Goal: Obtain resource: Obtain resource

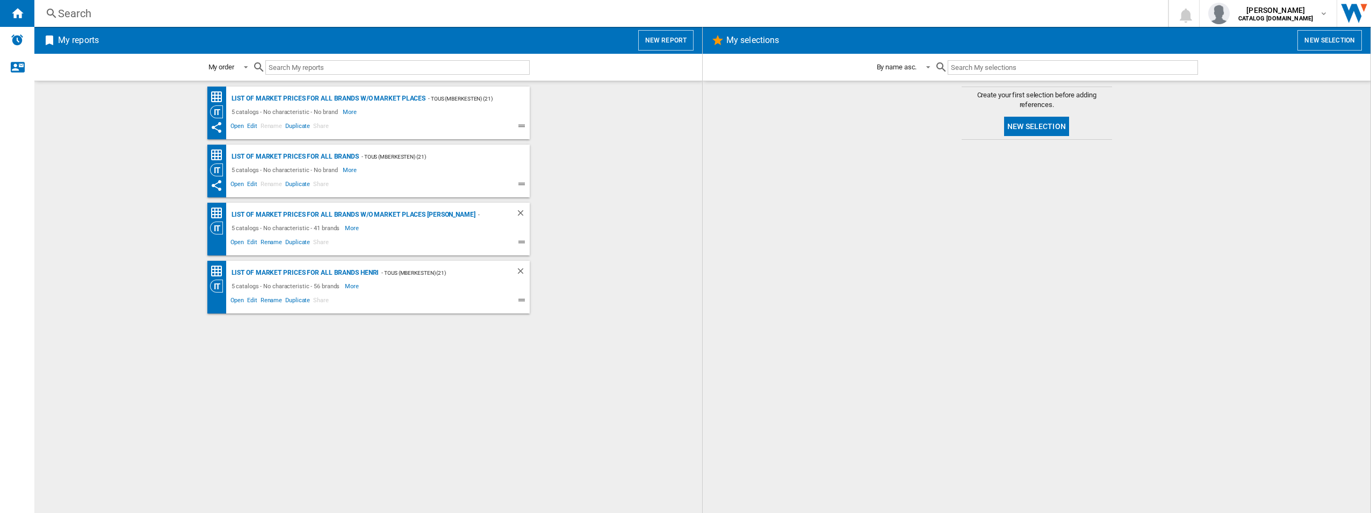
click at [520, 297] on ng-md-icon at bounding box center [523, 301] width 13 height 13
click at [249, 302] on span "Edit" at bounding box center [252, 301] width 13 height 13
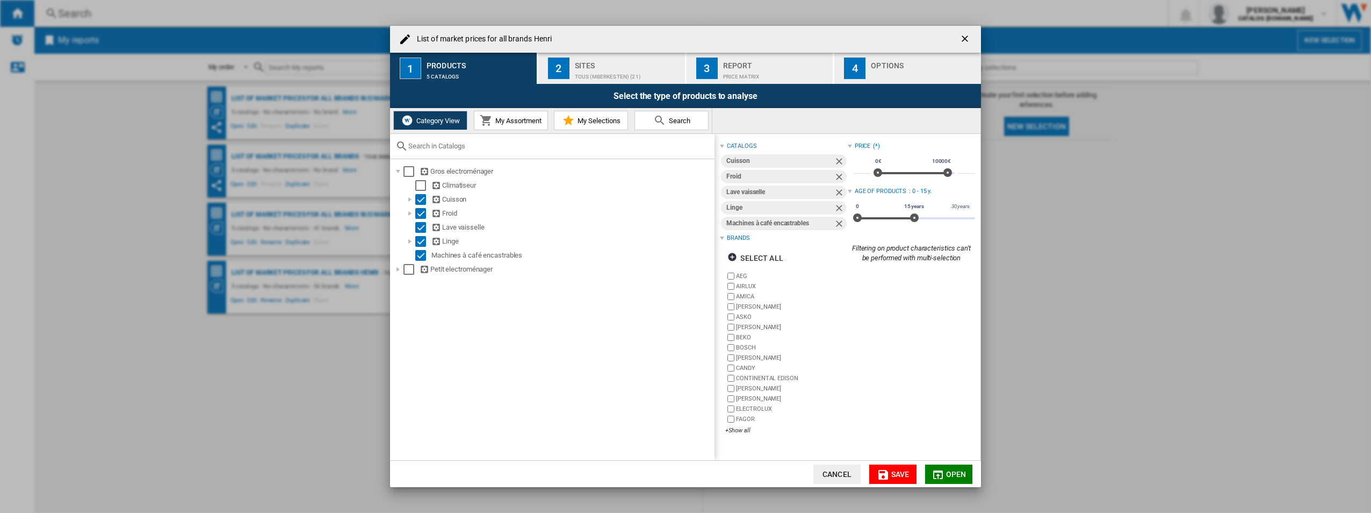
click at [513, 117] on span "My Assortment" at bounding box center [517, 121] width 49 height 8
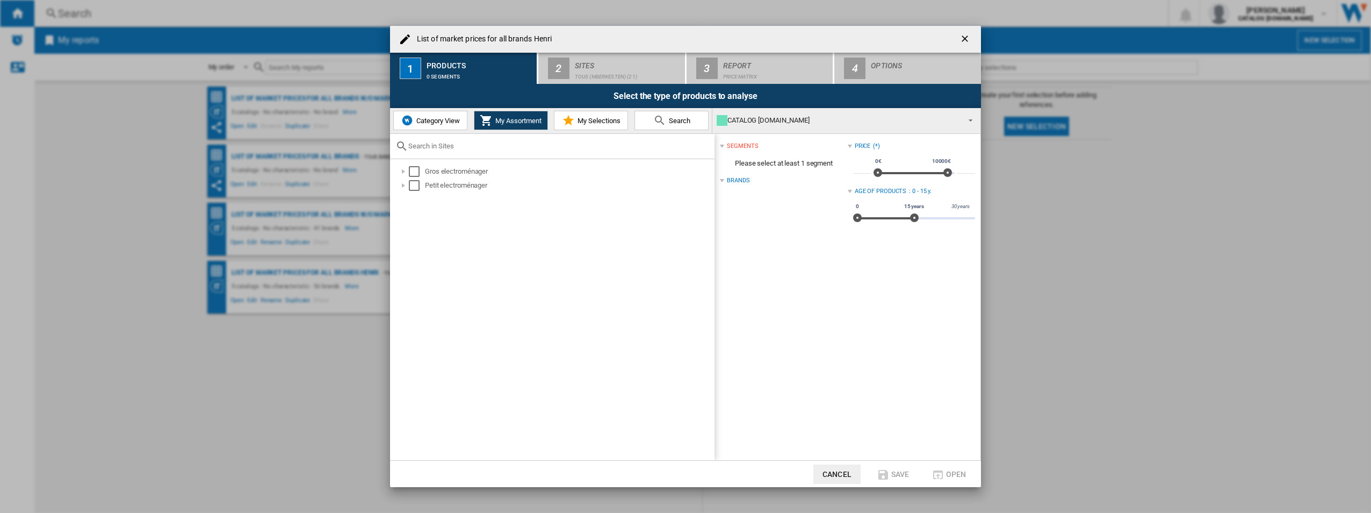
click at [463, 71] on div "0 segments" at bounding box center [480, 73] width 106 height 11
click at [440, 125] on button "Category View" at bounding box center [430, 120] width 74 height 19
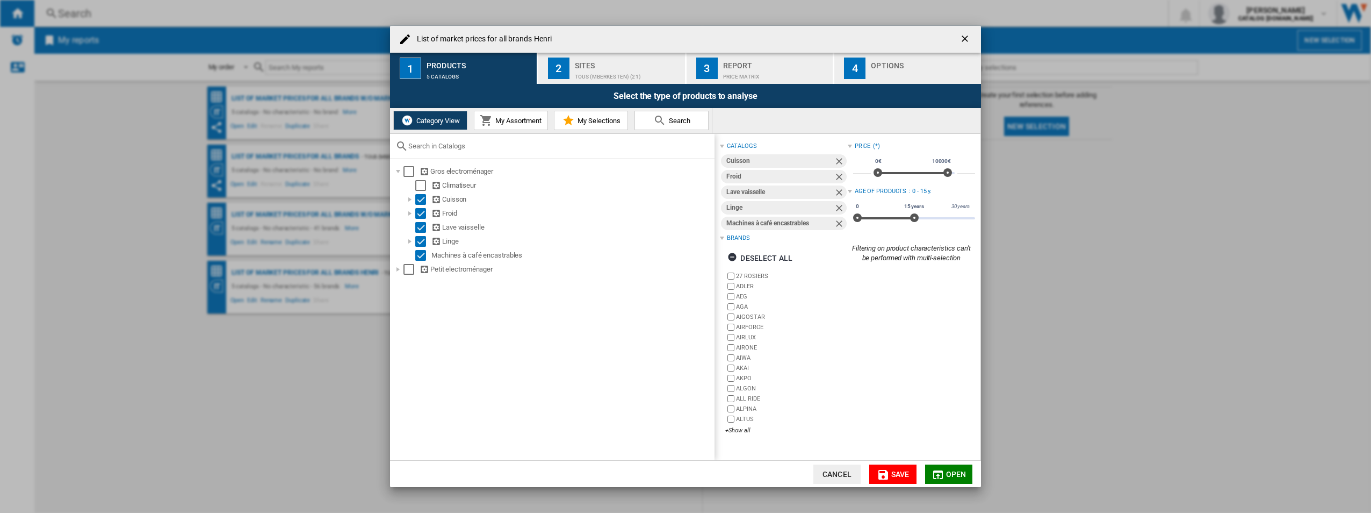
click at [610, 74] on div "TOUS (mberkesten) (21)" at bounding box center [628, 73] width 106 height 11
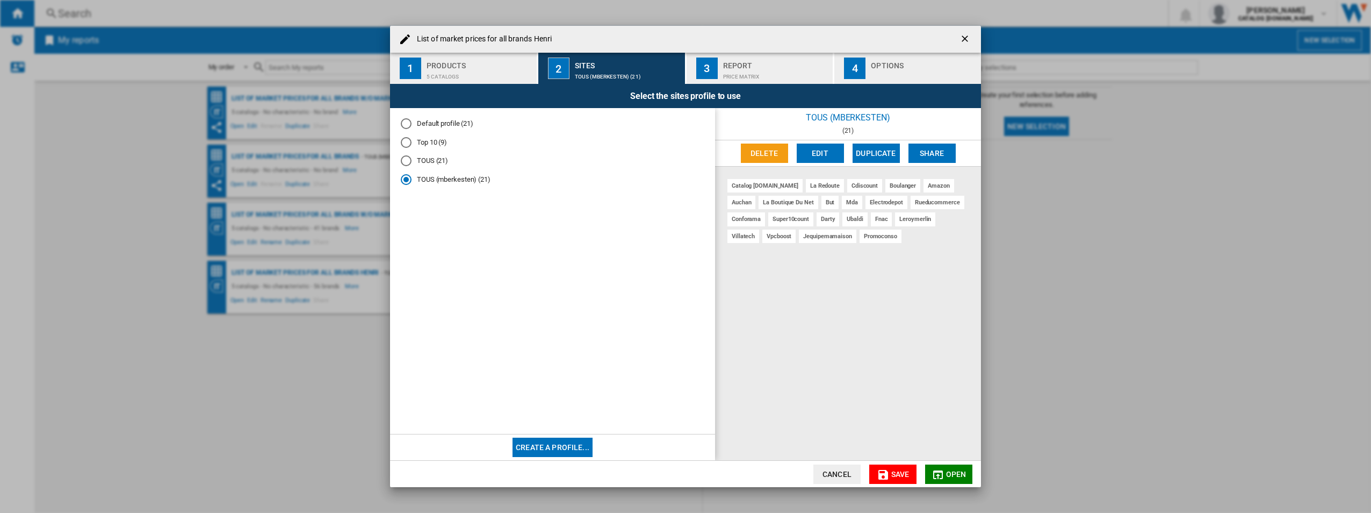
click at [726, 72] on div "Price Matrix" at bounding box center [776, 73] width 106 height 11
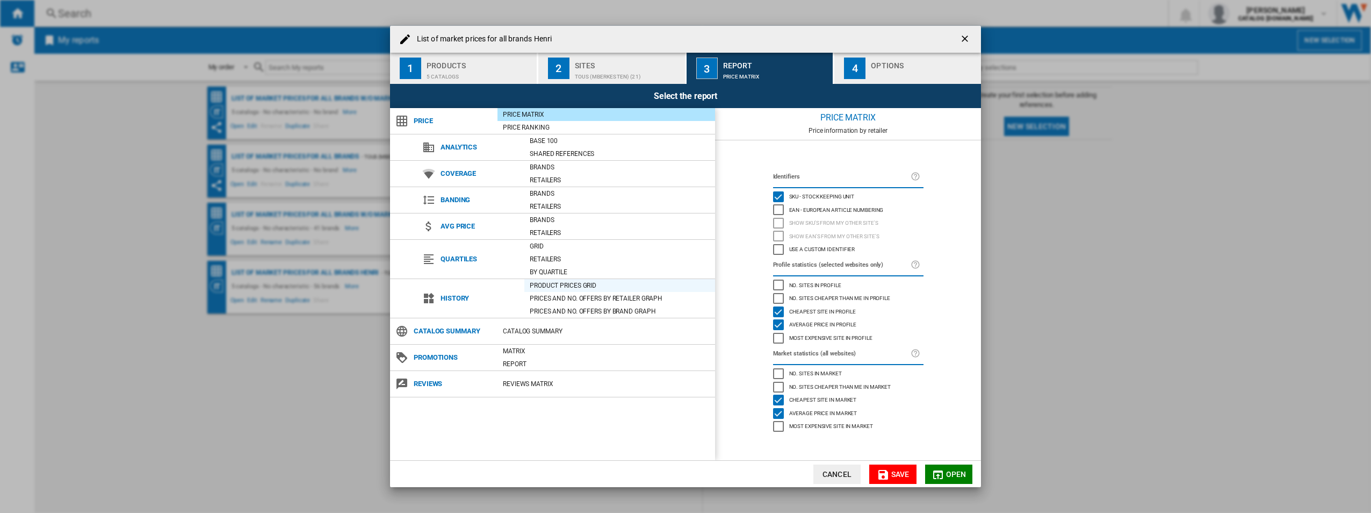
click at [560, 280] on div "Product prices grid" at bounding box center [619, 285] width 191 height 11
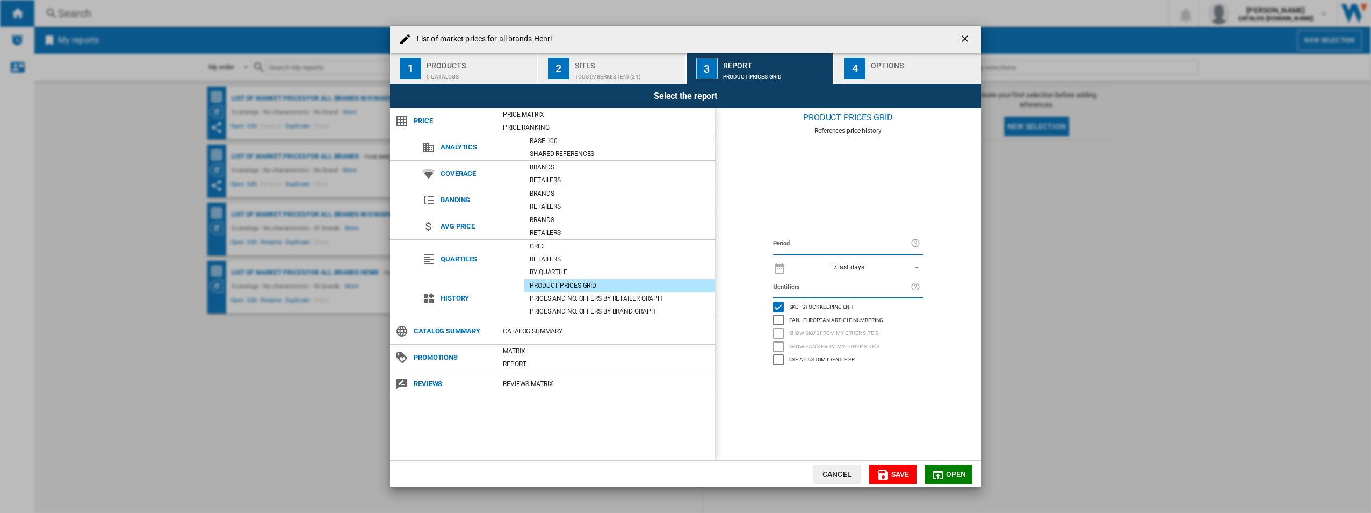
drag, startPoint x: 947, startPoint y: 469, endPoint x: 877, endPoint y: 62, distance: 413.2
click at [878, 67] on md-dialog-content "List of market prices for all brands Henri 1 Products 5 catalogs 2 Sites TOUS (…" at bounding box center [685, 257] width 591 height 462
click at [881, 66] on div "Options" at bounding box center [924, 62] width 106 height 11
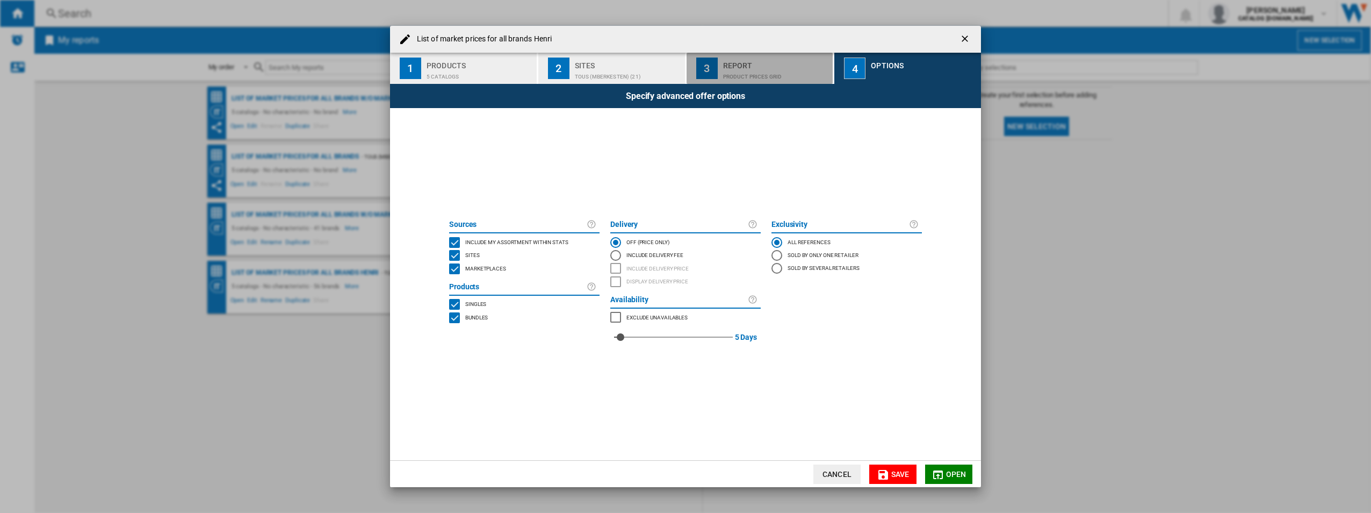
click at [788, 63] on div "Report" at bounding box center [776, 62] width 106 height 11
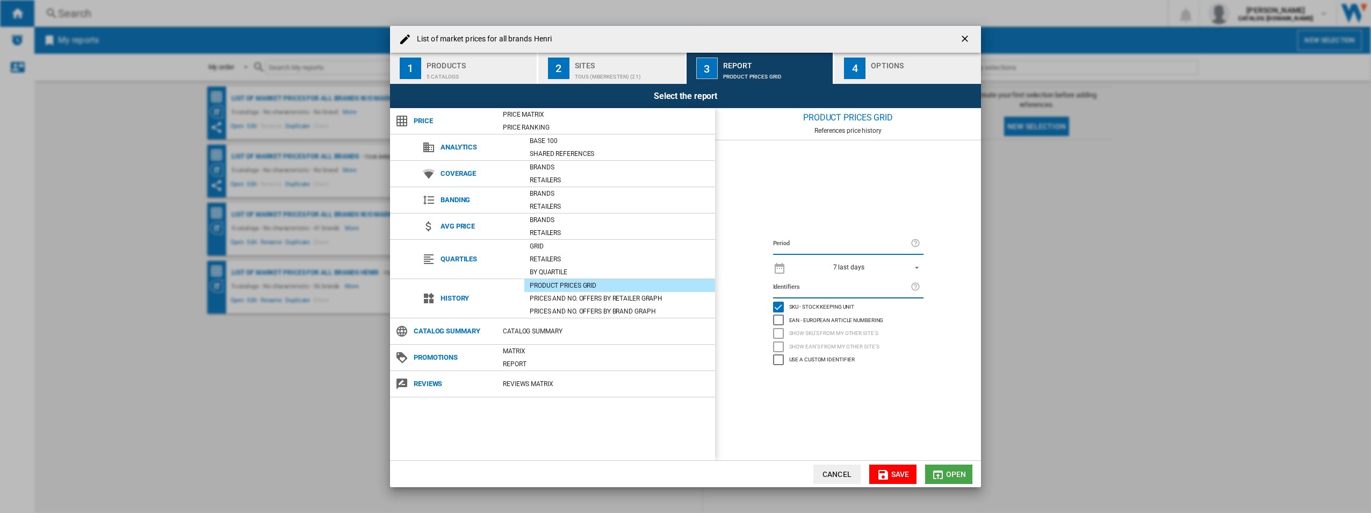
click at [945, 471] on button "Open" at bounding box center [948, 473] width 47 height 19
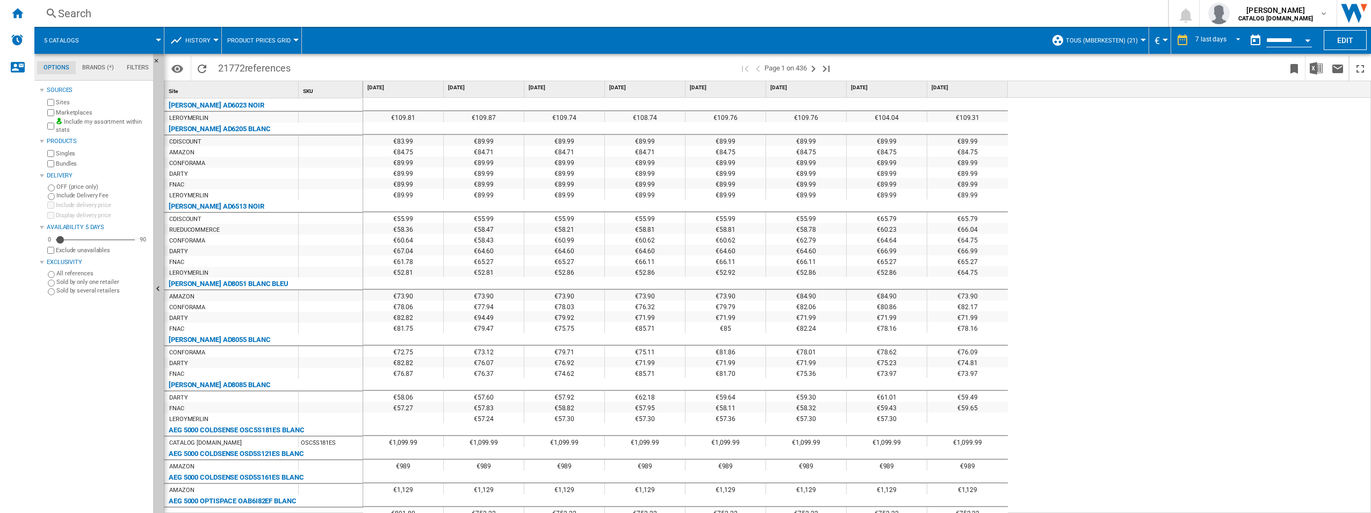
click at [30, 403] on wk-sidenav "NEW" at bounding box center [17, 256] width 34 height 513
click at [1317, 72] on img "Download in Excel" at bounding box center [1316, 68] width 13 height 13
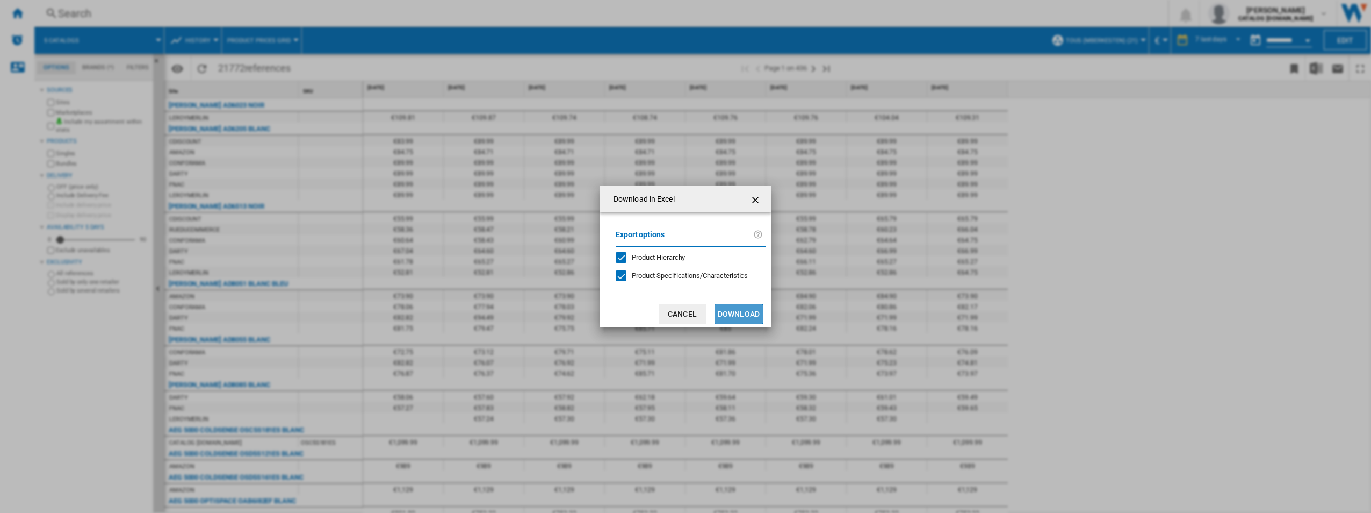
click at [748, 314] on button "Download" at bounding box center [739, 313] width 48 height 19
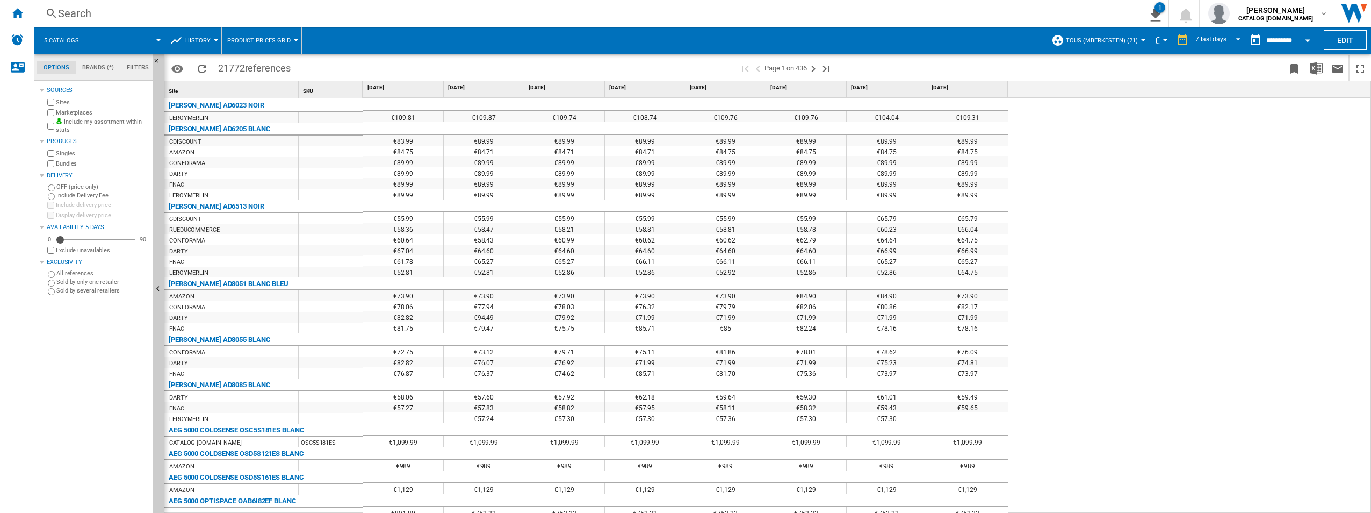
click at [34, 15] on div "Search Search" at bounding box center [577, 13] width 1086 height 15
click at [20, 12] on ng-md-icon "Home" at bounding box center [17, 12] width 13 height 13
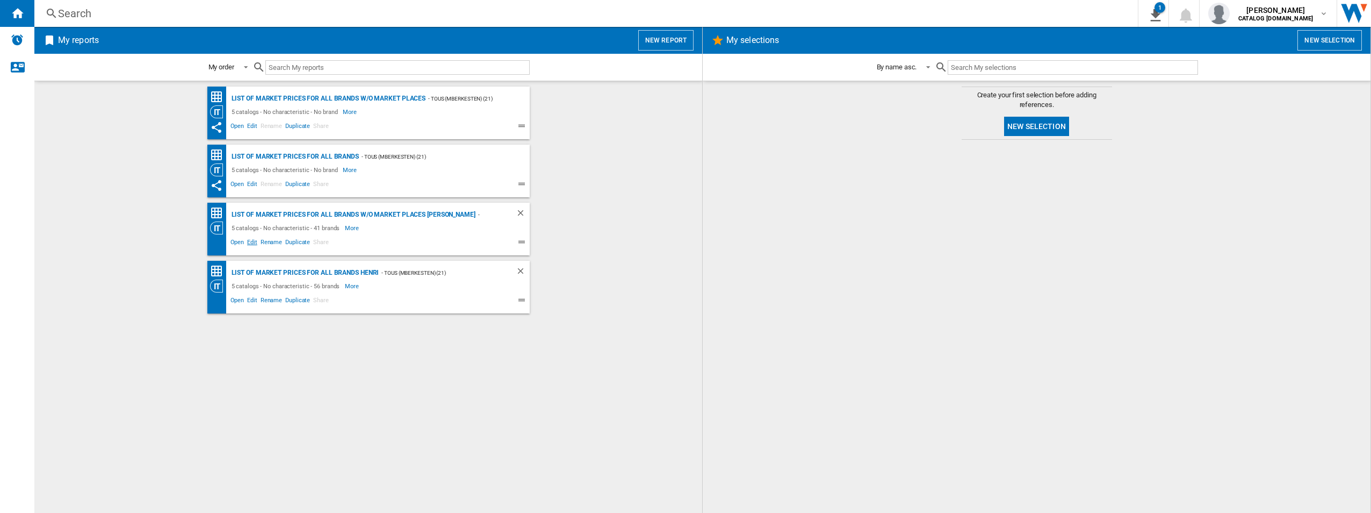
click at [254, 242] on span "Edit" at bounding box center [252, 243] width 13 height 13
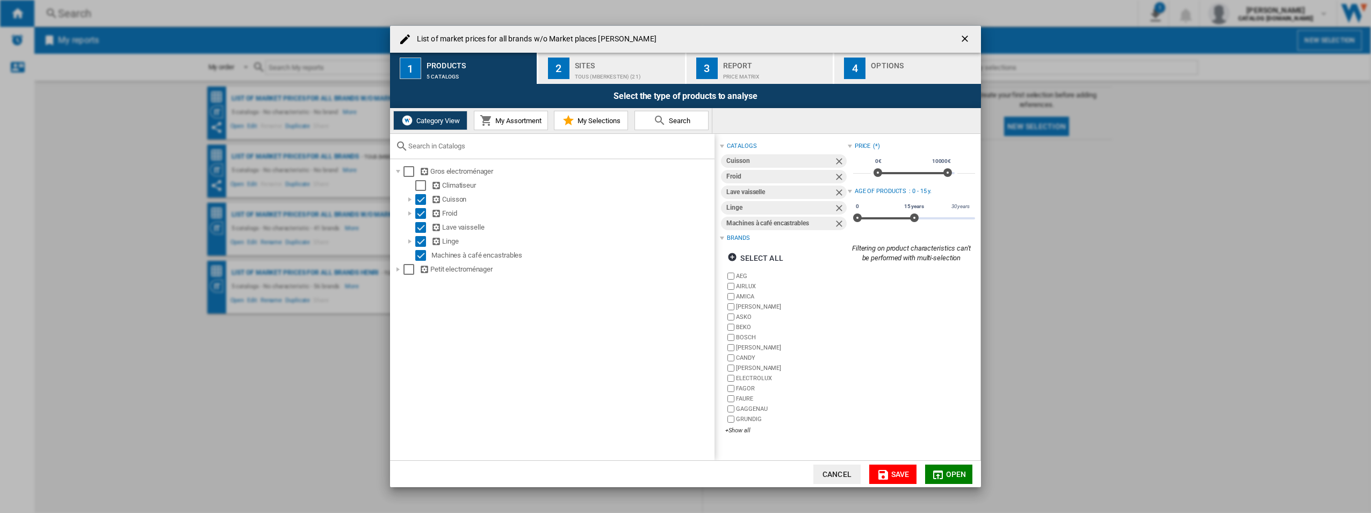
click at [687, 63] on button "3 Report Price Matrix" at bounding box center [761, 68] width 148 height 31
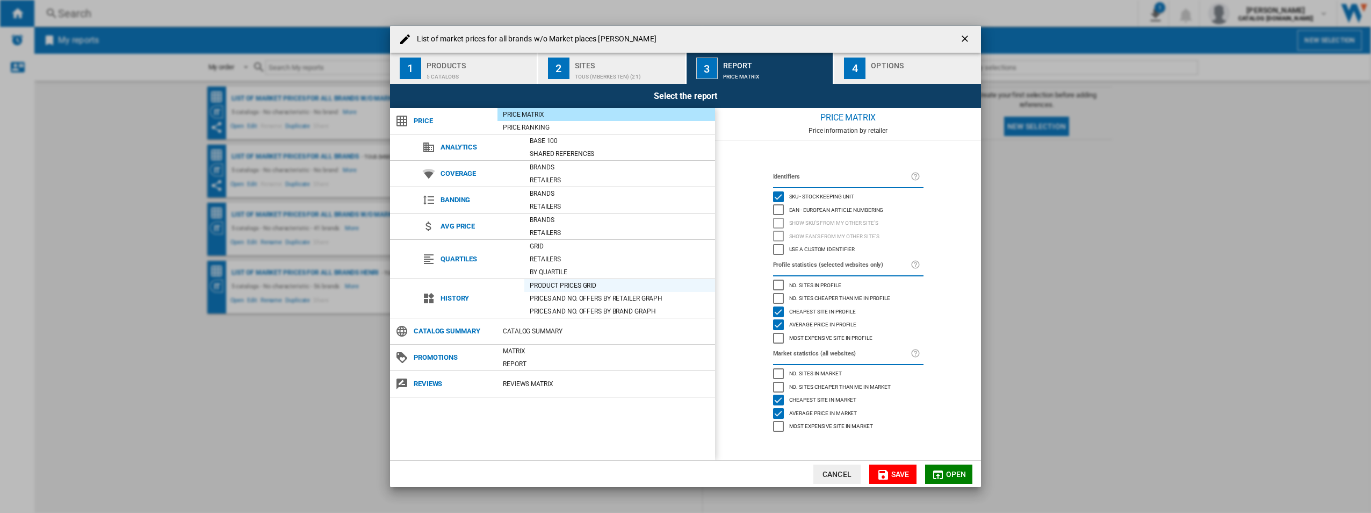
click at [547, 284] on div "Product prices grid" at bounding box center [619, 285] width 191 height 11
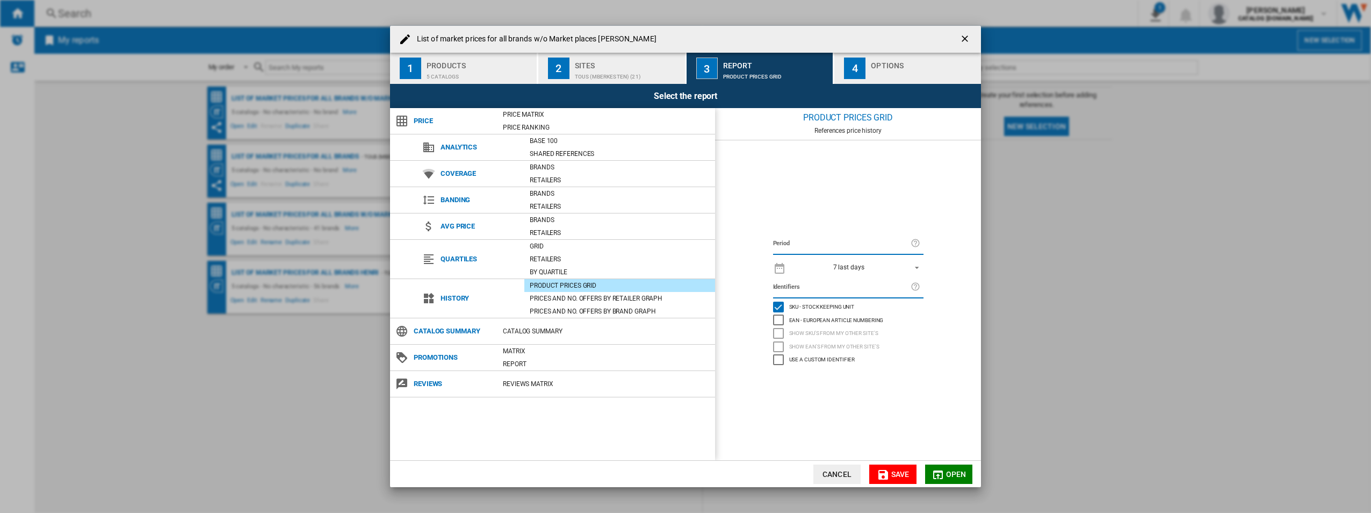
drag, startPoint x: 943, startPoint y: 473, endPoint x: 857, endPoint y: 24, distance: 456.8
click at [862, 30] on md-dialog-content "List of market prices for all brands w/o Market places [PERSON_NAME] 1 Products…" at bounding box center [685, 257] width 591 height 462
click at [874, 64] on div "Options" at bounding box center [924, 62] width 106 height 11
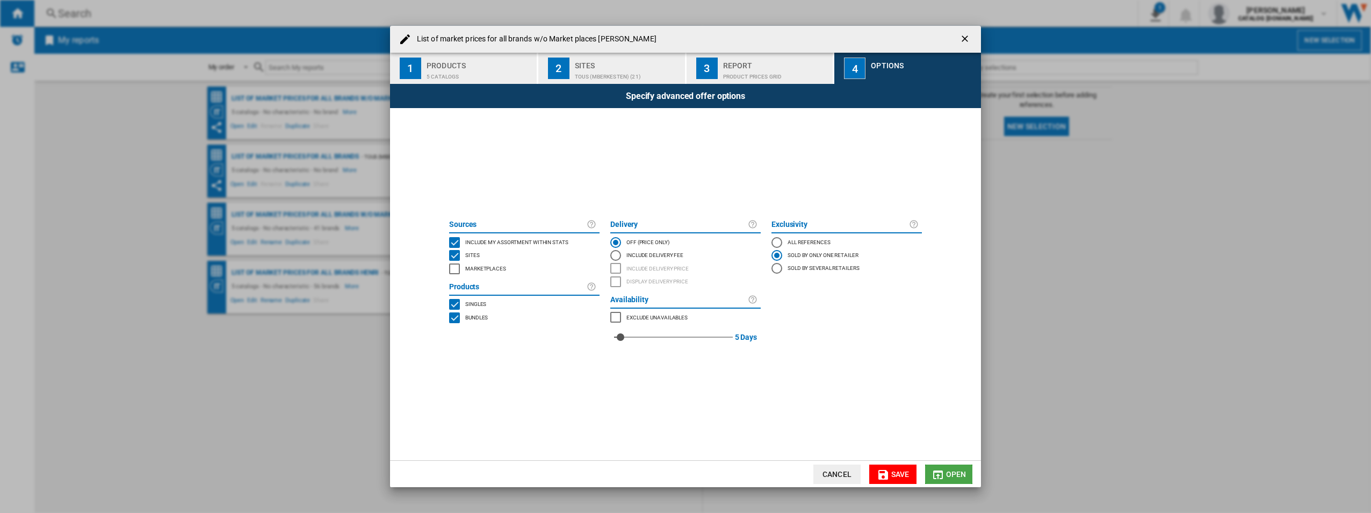
click at [942, 479] on md-icon "List of ..." at bounding box center [938, 474] width 13 height 13
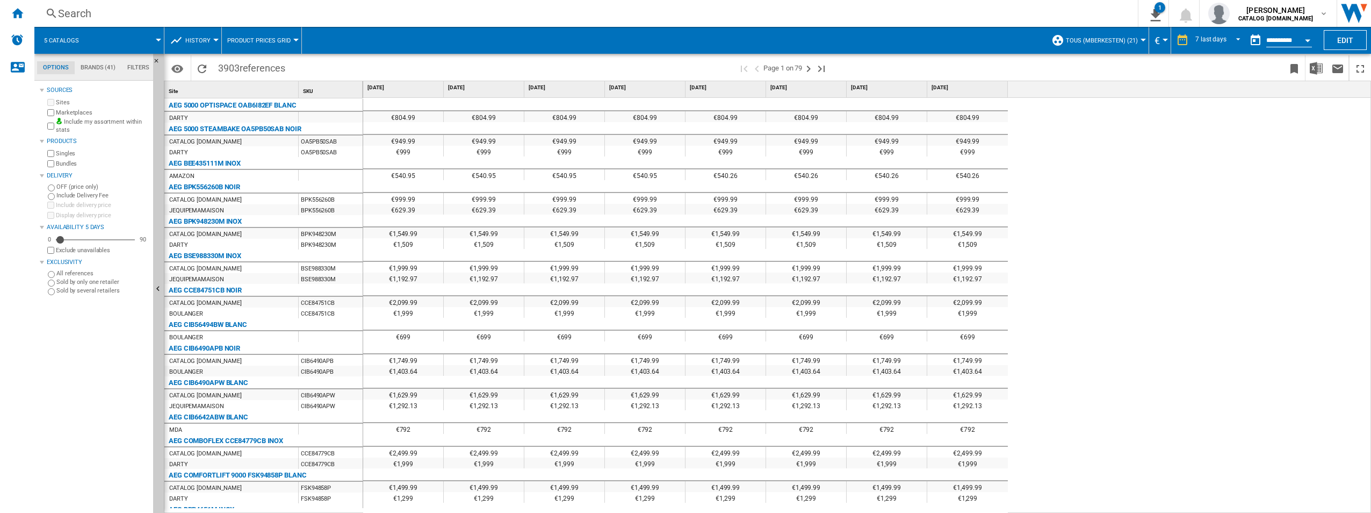
click at [1316, 225] on div "€804.99 €804.99 €804.99 €804.99 €804.99 €804.99 €804.99 €804.99 €949.99 €949.99…" at bounding box center [867, 305] width 1008 height 415
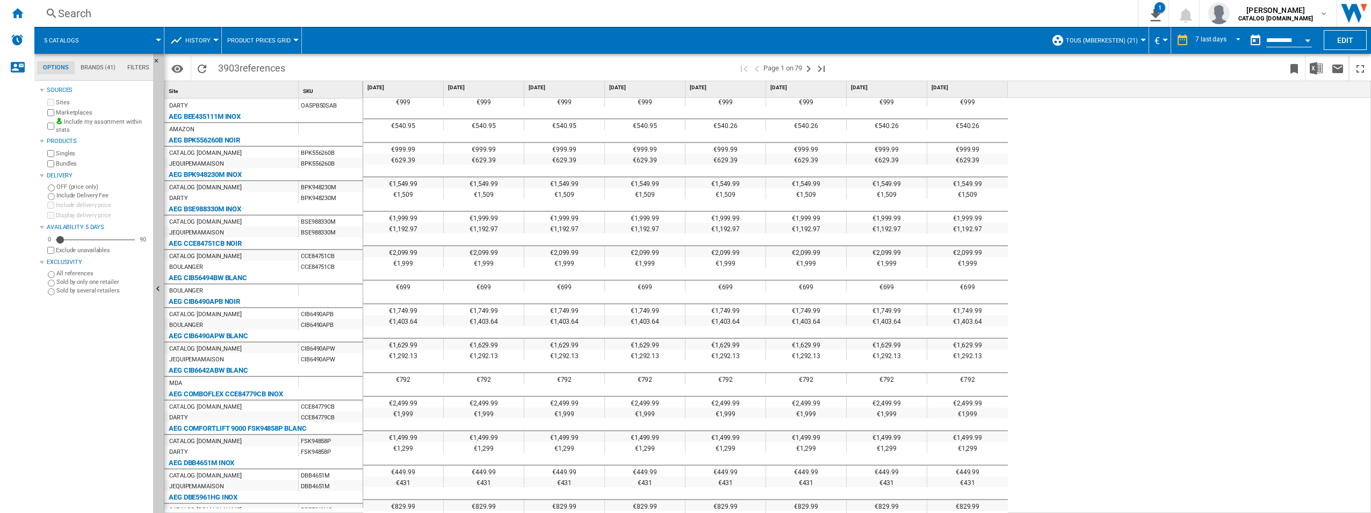
scroll to position [50, 0]
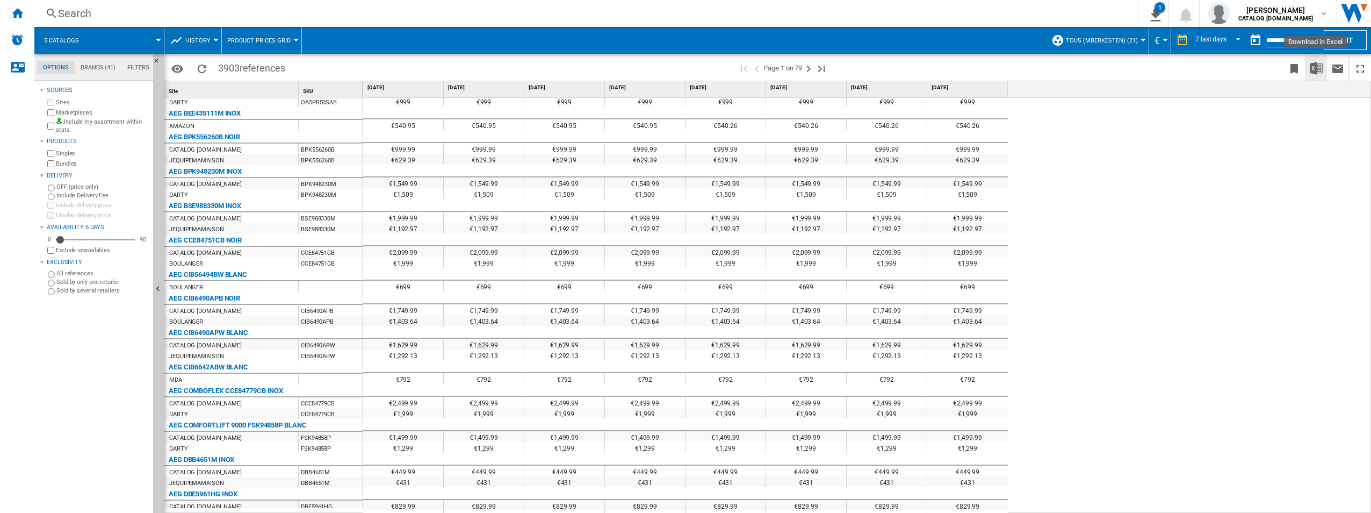
click at [1315, 69] on img "Download in Excel" at bounding box center [1316, 68] width 13 height 13
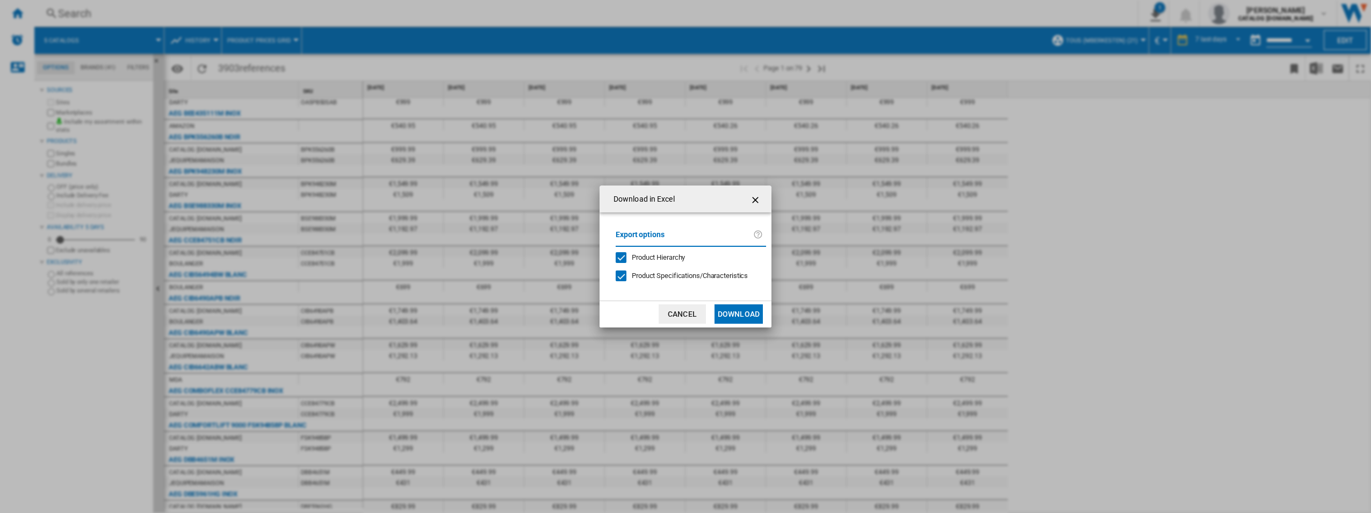
click at [758, 313] on button "Download" at bounding box center [739, 313] width 48 height 19
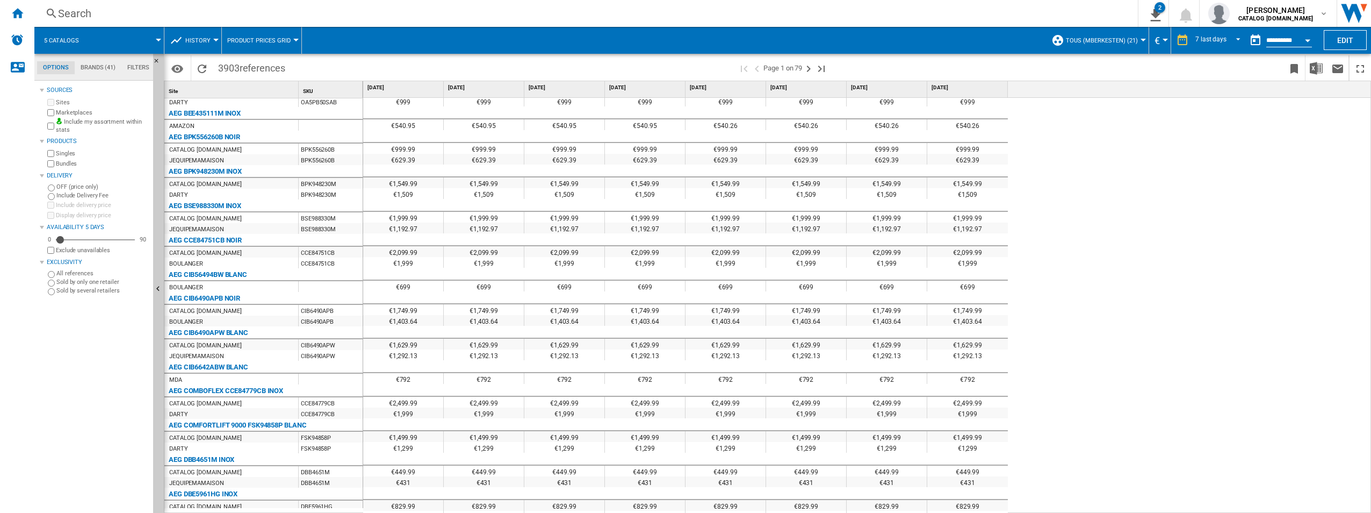
click at [31, 450] on wk-sidenav "NEW" at bounding box center [17, 256] width 34 height 513
click at [0, 363] on html "In order to access Insight, please log out and log in again OK NEW Search Searc…" at bounding box center [685, 256] width 1371 height 513
